Goal: Entertainment & Leisure: Consume media (video, audio)

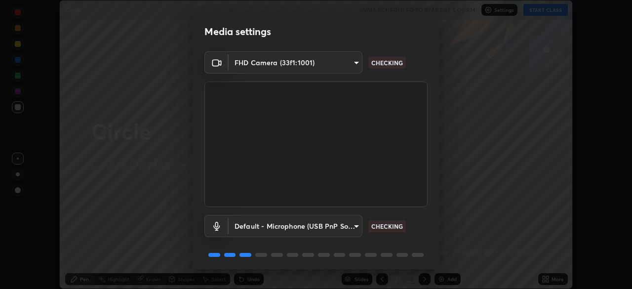
scroll to position [35, 0]
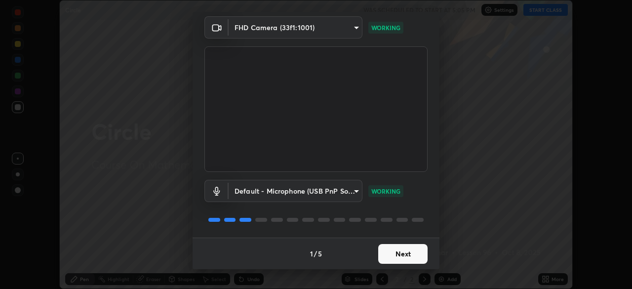
click at [399, 256] on button "Next" at bounding box center [402, 254] width 49 height 20
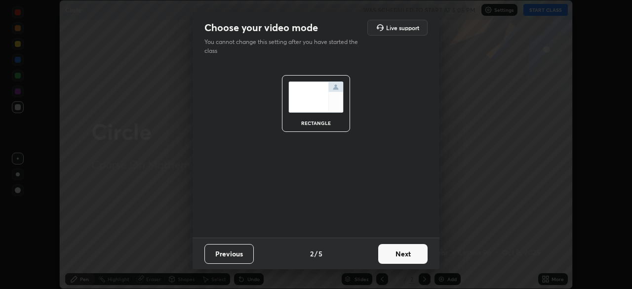
scroll to position [0, 0]
click at [402, 257] on button "Next" at bounding box center [402, 254] width 49 height 20
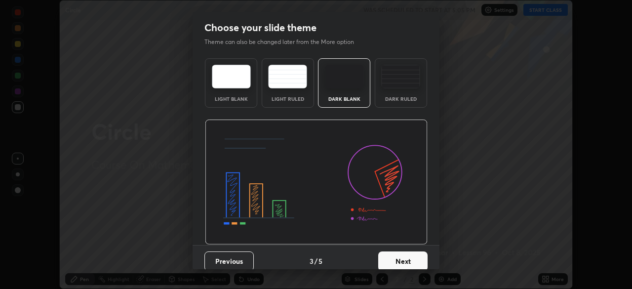
click at [402, 262] on button "Next" at bounding box center [402, 261] width 49 height 20
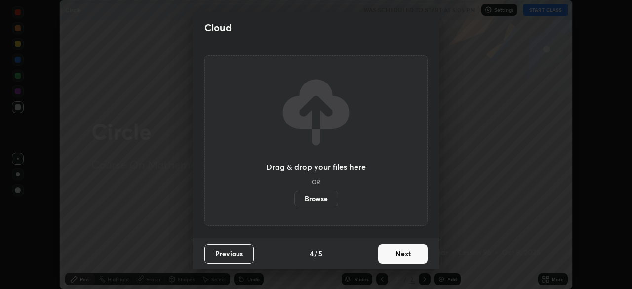
click at [403, 256] on button "Next" at bounding box center [402, 254] width 49 height 20
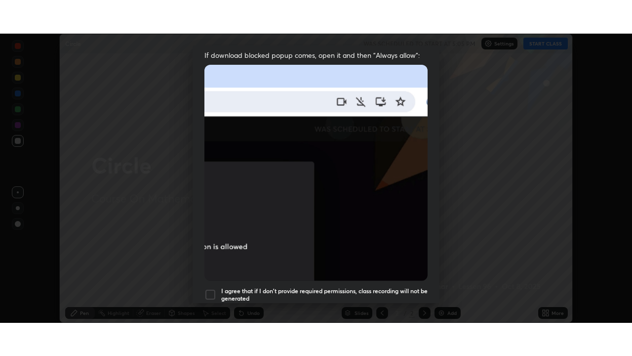
scroll to position [237, 0]
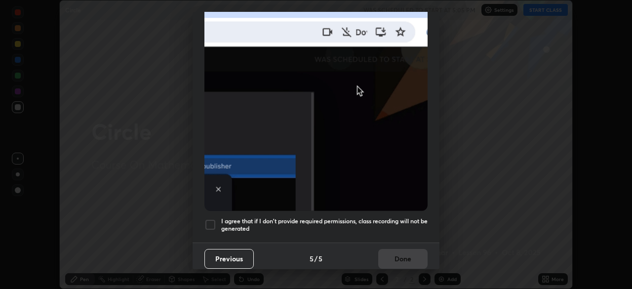
click at [211, 219] on div at bounding box center [210, 225] width 12 height 12
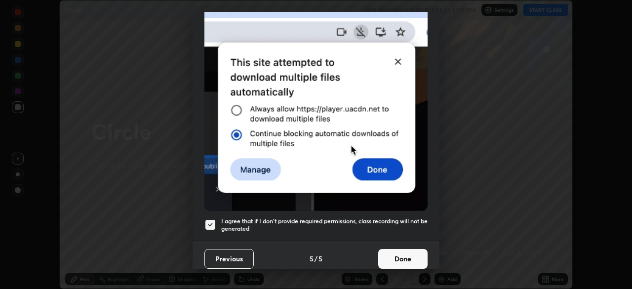
click at [407, 256] on button "Done" at bounding box center [402, 259] width 49 height 20
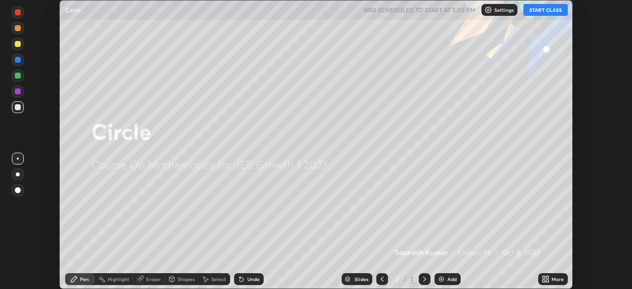
click at [547, 280] on icon at bounding box center [547, 280] width 2 height 2
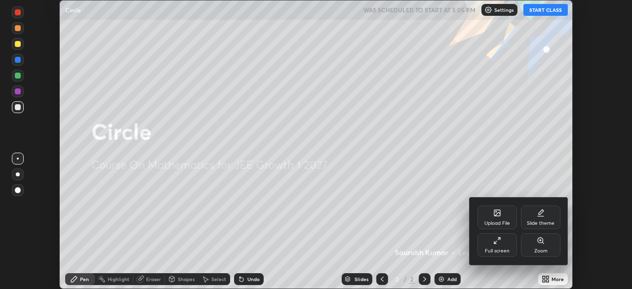
click at [497, 239] on icon at bounding box center [497, 241] width 8 height 8
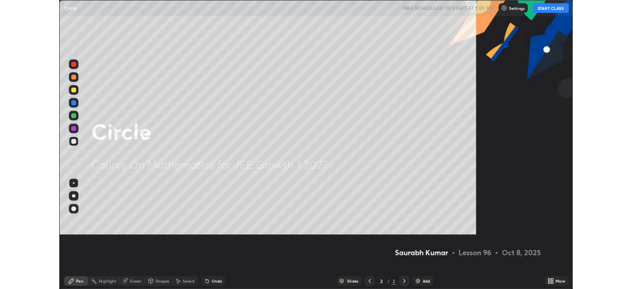
scroll to position [356, 632]
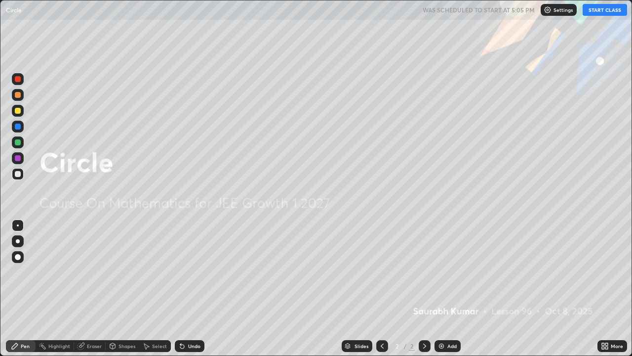
click at [597, 10] on button "START CLASS" at bounding box center [605, 10] width 44 height 12
click at [442, 288] on img at bounding box center [441, 346] width 8 height 8
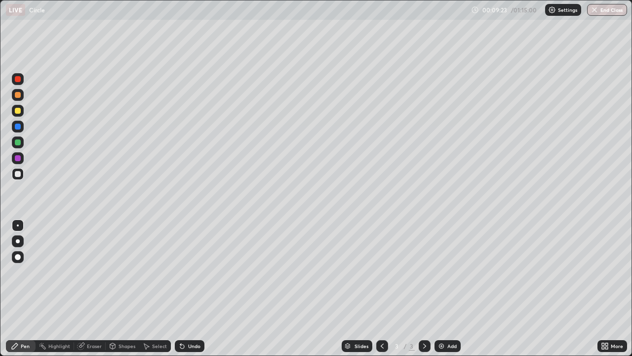
click at [442, 288] on img at bounding box center [441, 346] width 8 height 8
click at [439, 288] on img at bounding box center [441, 346] width 8 height 8
click at [382, 288] on icon at bounding box center [382, 346] width 8 height 8
click at [381, 288] on icon at bounding box center [382, 346] width 8 height 8
click at [419, 288] on div at bounding box center [425, 346] width 12 height 12
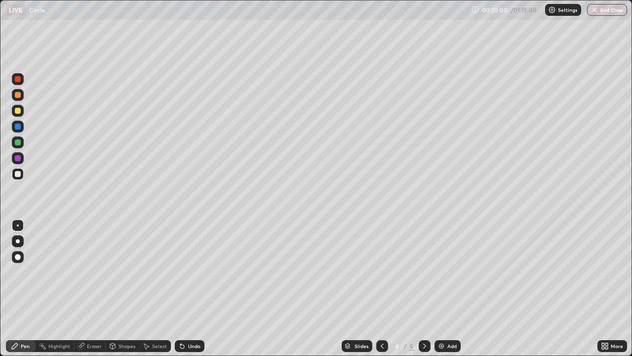
click at [424, 288] on icon at bounding box center [424, 345] width 3 height 5
click at [438, 288] on img at bounding box center [441, 346] width 8 height 8
click at [124, 288] on div "Shapes" at bounding box center [127, 345] width 17 height 5
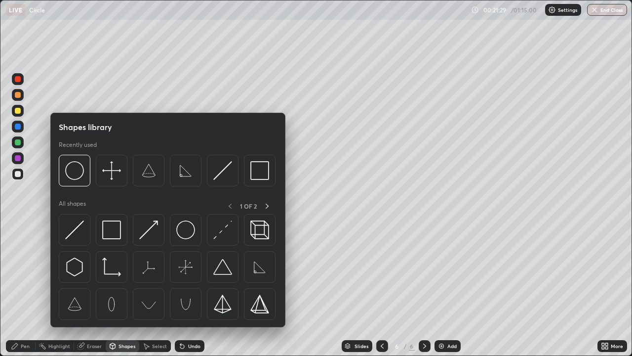
click at [93, 288] on div "Eraser" at bounding box center [94, 345] width 15 height 5
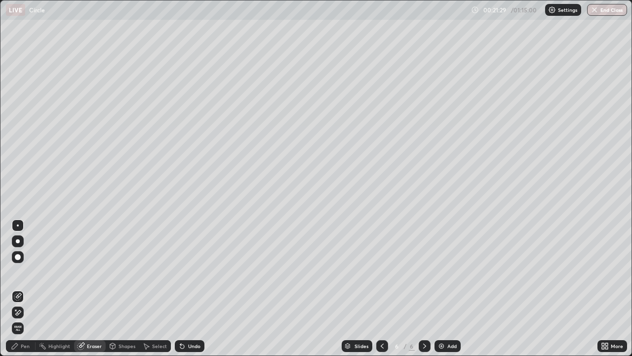
click at [26, 288] on div "Pen" at bounding box center [21, 346] width 30 height 12
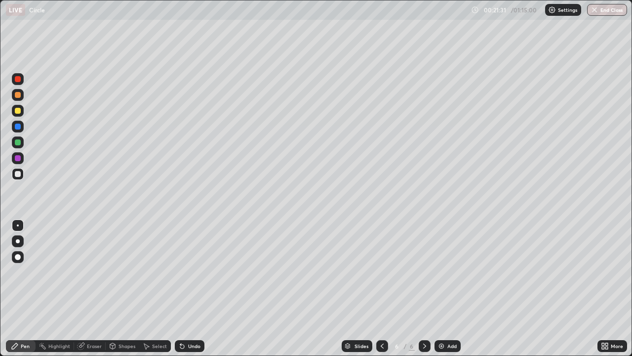
click at [94, 288] on div "Eraser" at bounding box center [90, 346] width 32 height 12
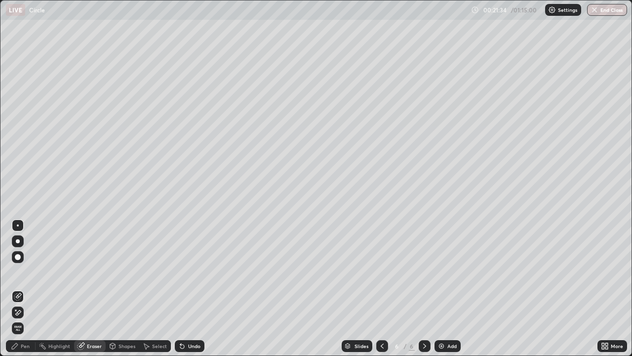
click at [18, 257] on div at bounding box center [18, 257] width 6 height 6
click at [20, 288] on div "Pen" at bounding box center [21, 346] width 30 height 12
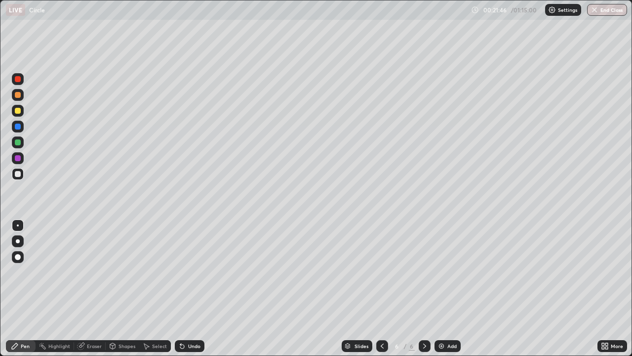
click at [381, 288] on icon at bounding box center [382, 345] width 3 height 5
click at [381, 288] on icon at bounding box center [382, 346] width 8 height 8
click at [382, 288] on icon at bounding box center [382, 346] width 8 height 8
click at [424, 288] on icon at bounding box center [425, 346] width 8 height 8
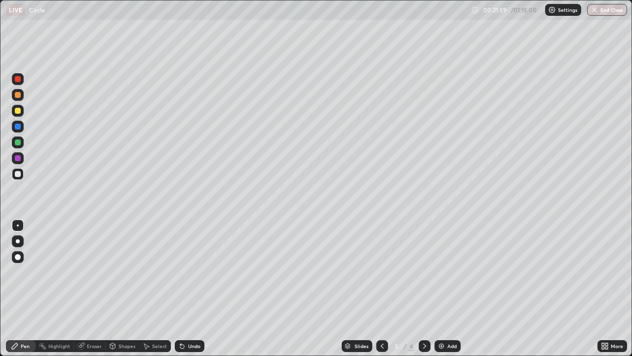
click at [423, 288] on icon at bounding box center [425, 346] width 8 height 8
click at [440, 288] on img at bounding box center [441, 346] width 8 height 8
click at [380, 288] on icon at bounding box center [382, 346] width 8 height 8
click at [424, 288] on icon at bounding box center [425, 346] width 8 height 8
click at [381, 288] on icon at bounding box center [382, 346] width 8 height 8
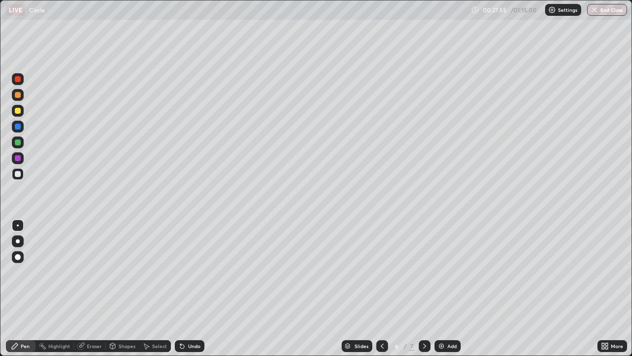
click at [429, 288] on div at bounding box center [425, 346] width 12 height 12
click at [440, 288] on img at bounding box center [441, 346] width 8 height 8
click at [442, 288] on img at bounding box center [441, 346] width 8 height 8
click at [440, 288] on img at bounding box center [441, 346] width 8 height 8
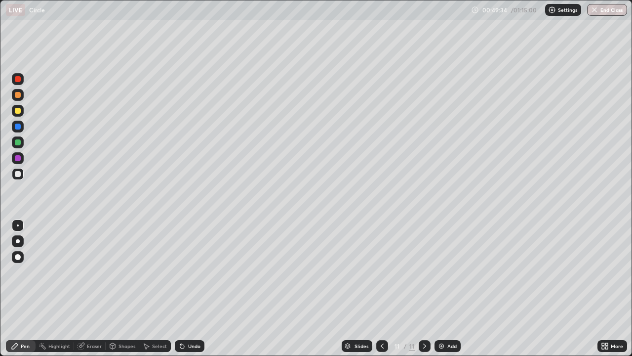
click at [181, 288] on icon at bounding box center [182, 346] width 4 height 4
click at [180, 288] on icon at bounding box center [182, 346] width 4 height 4
click at [181, 288] on icon at bounding box center [182, 346] width 4 height 4
click at [184, 288] on div "Undo" at bounding box center [190, 346] width 30 height 12
click at [186, 288] on div "Undo" at bounding box center [190, 346] width 30 height 12
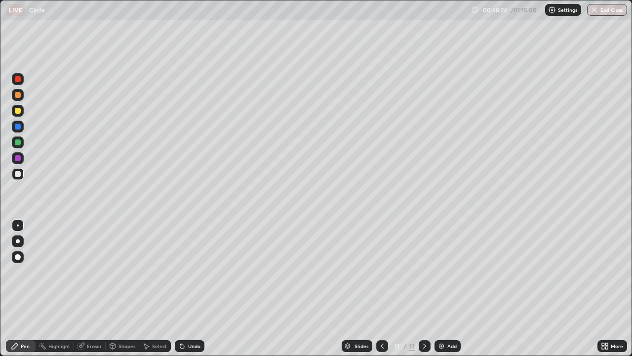
click at [443, 288] on img at bounding box center [441, 346] width 8 height 8
click at [380, 288] on icon at bounding box center [382, 346] width 8 height 8
click at [424, 288] on icon at bounding box center [425, 346] width 8 height 8
click at [180, 288] on icon at bounding box center [180, 343] width 1 height 1
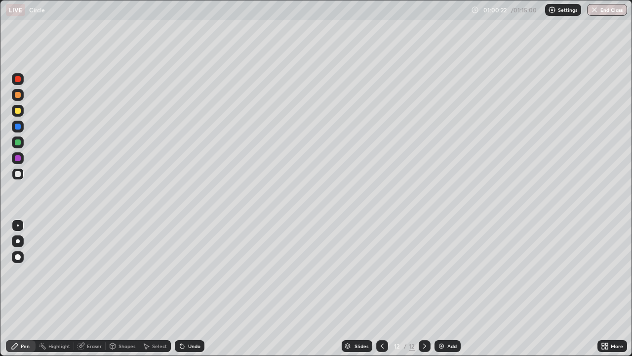
click at [180, 288] on icon at bounding box center [180, 343] width 1 height 1
click at [128, 288] on div "Shapes" at bounding box center [127, 345] width 17 height 5
click at [188, 288] on div "Undo" at bounding box center [194, 345] width 12 height 5
click at [182, 288] on icon at bounding box center [182, 346] width 4 height 4
click at [181, 288] on icon at bounding box center [182, 346] width 4 height 4
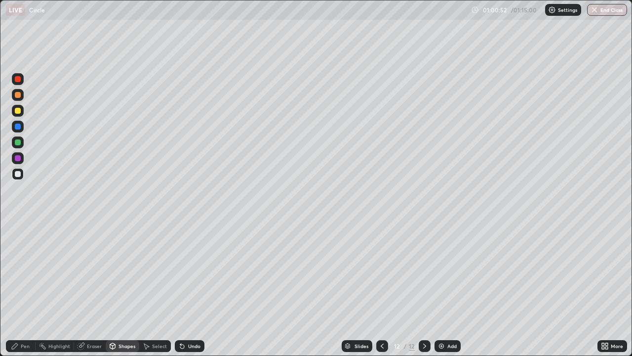
click at [26, 288] on div "Pen" at bounding box center [25, 345] width 9 height 5
click at [182, 288] on icon at bounding box center [182, 346] width 8 height 8
click at [183, 288] on icon at bounding box center [182, 346] width 4 height 4
click at [594, 11] on img "button" at bounding box center [595, 10] width 8 height 8
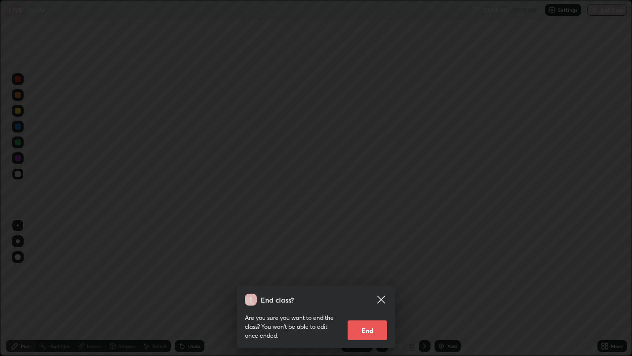
click at [372, 288] on button "End" at bounding box center [368, 330] width 40 height 20
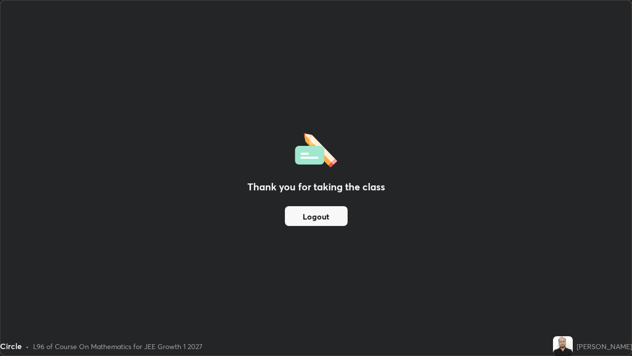
click at [319, 215] on button "Logout" at bounding box center [316, 216] width 63 height 20
click at [314, 215] on button "Logout" at bounding box center [316, 216] width 63 height 20
click at [313, 217] on button "Logout" at bounding box center [316, 216] width 63 height 20
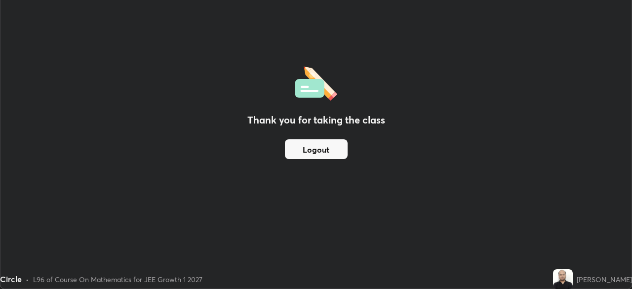
scroll to position [49087, 48744]
